Goal: Find contact information: Find contact information

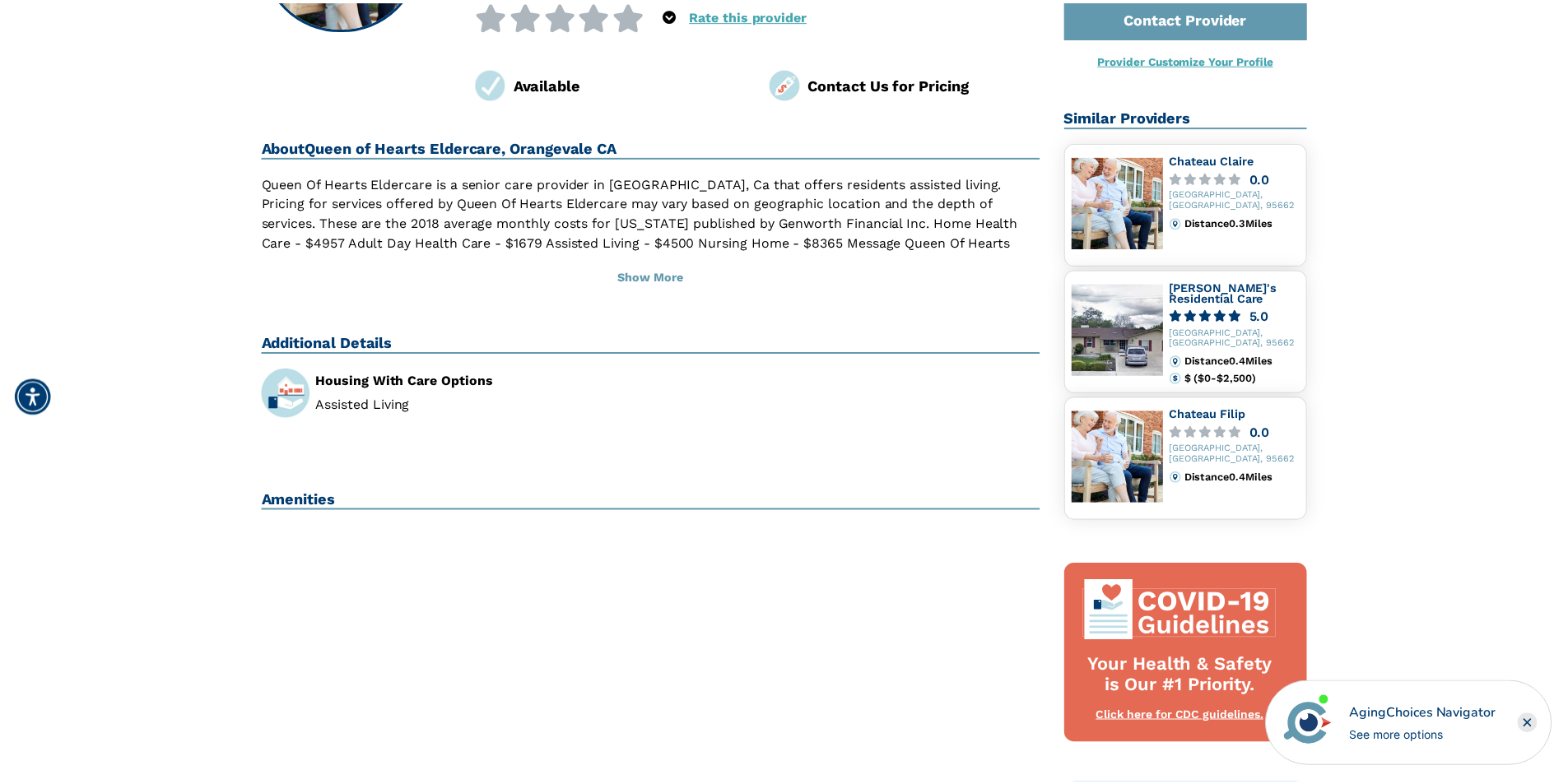
scroll to position [164, 0]
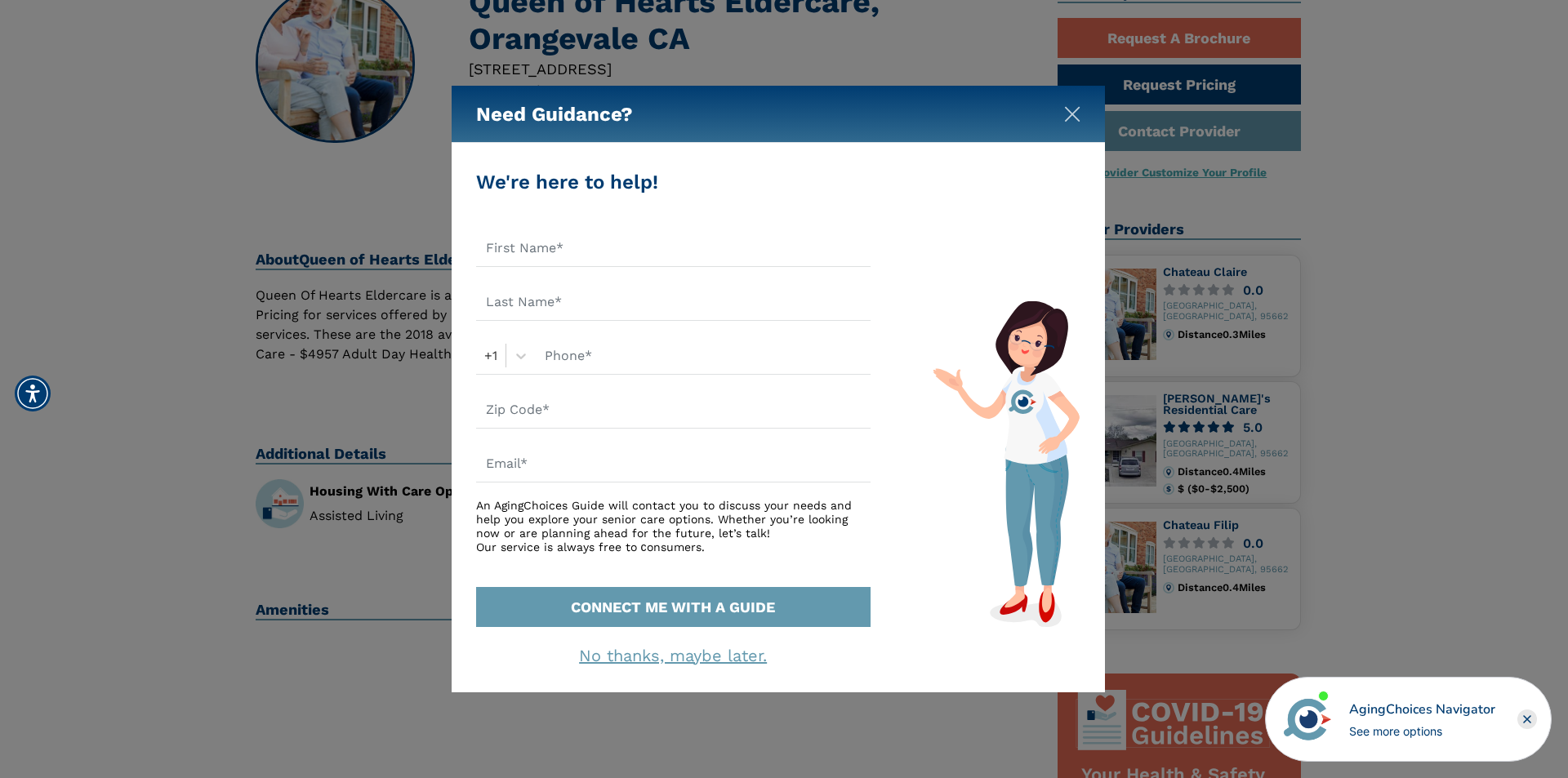
click at [1075, 116] on img "Close" at bounding box center [1072, 115] width 16 height 16
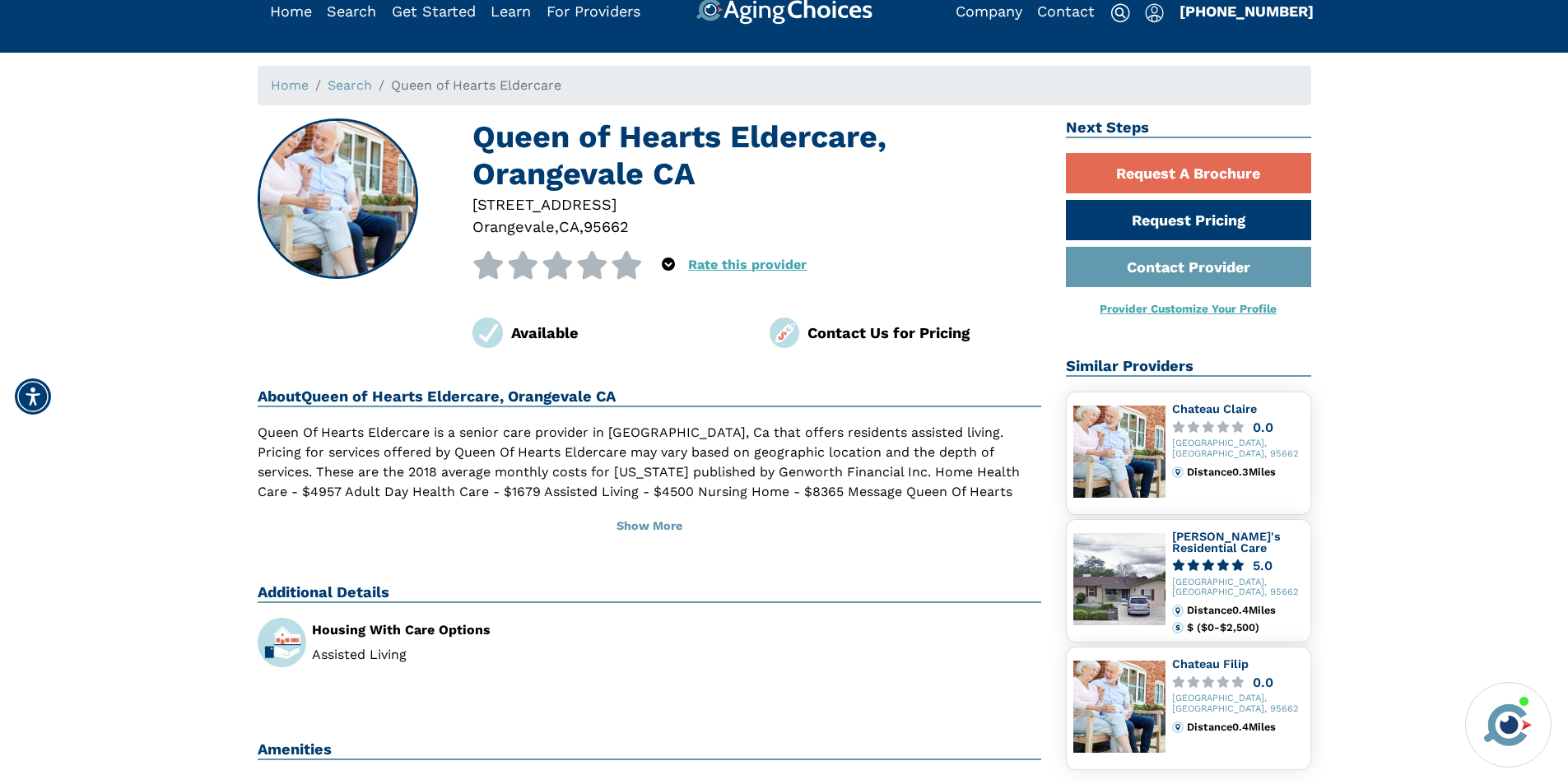
scroll to position [0, 0]
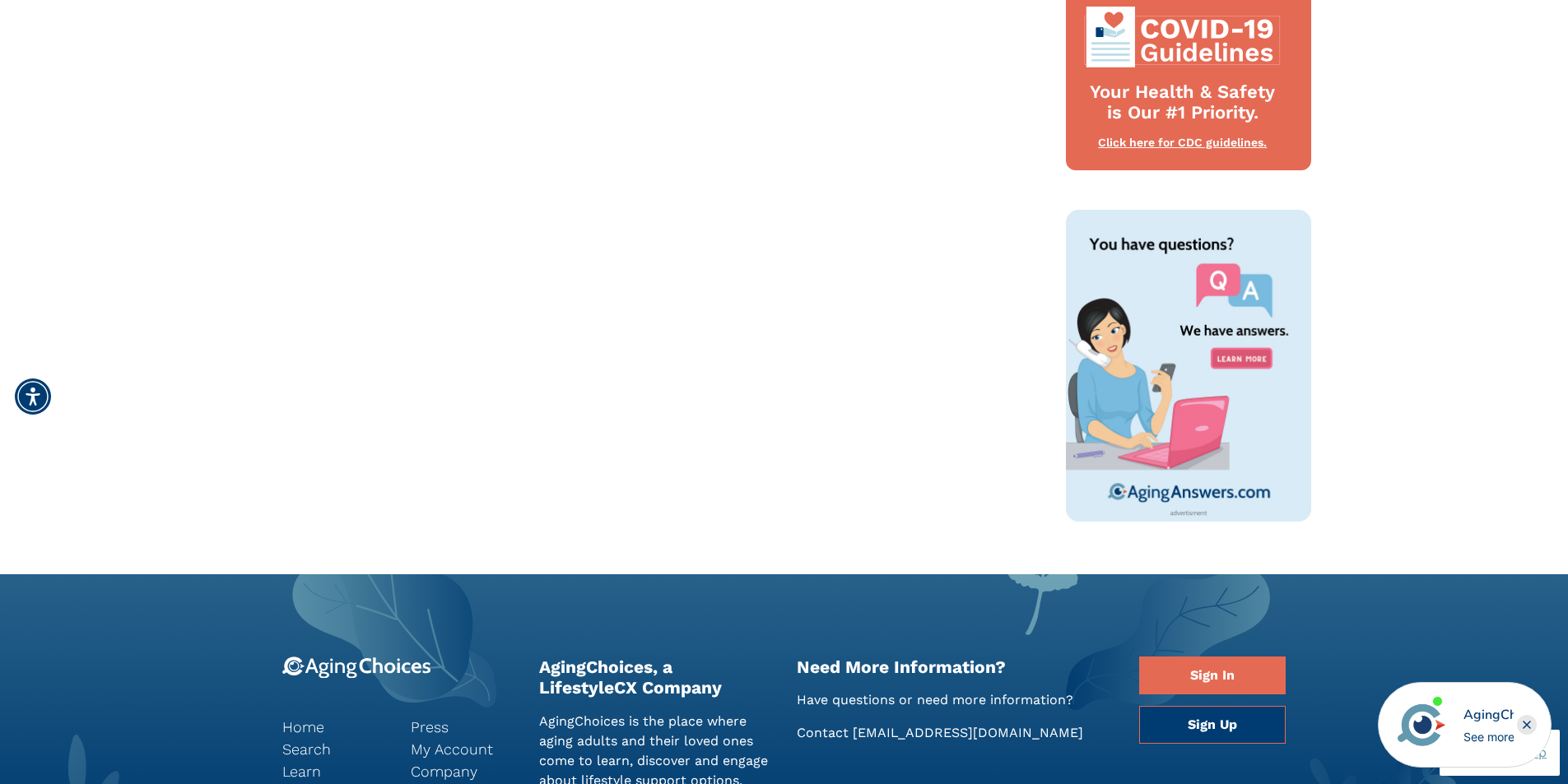
scroll to position [1082, 0]
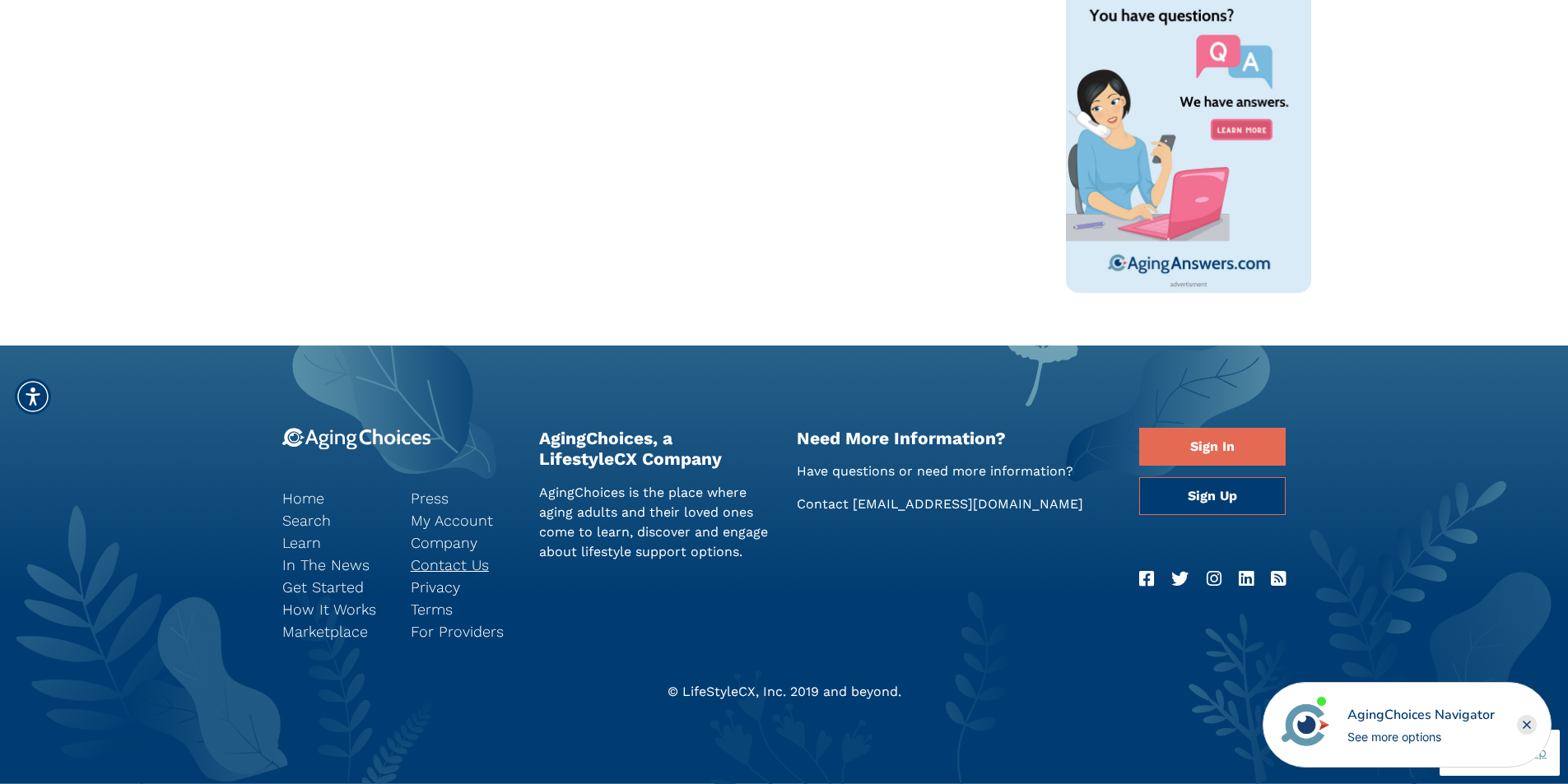
click at [451, 566] on link "Contact Us" at bounding box center [463, 564] width 104 height 22
